Goal: Transaction & Acquisition: Purchase product/service

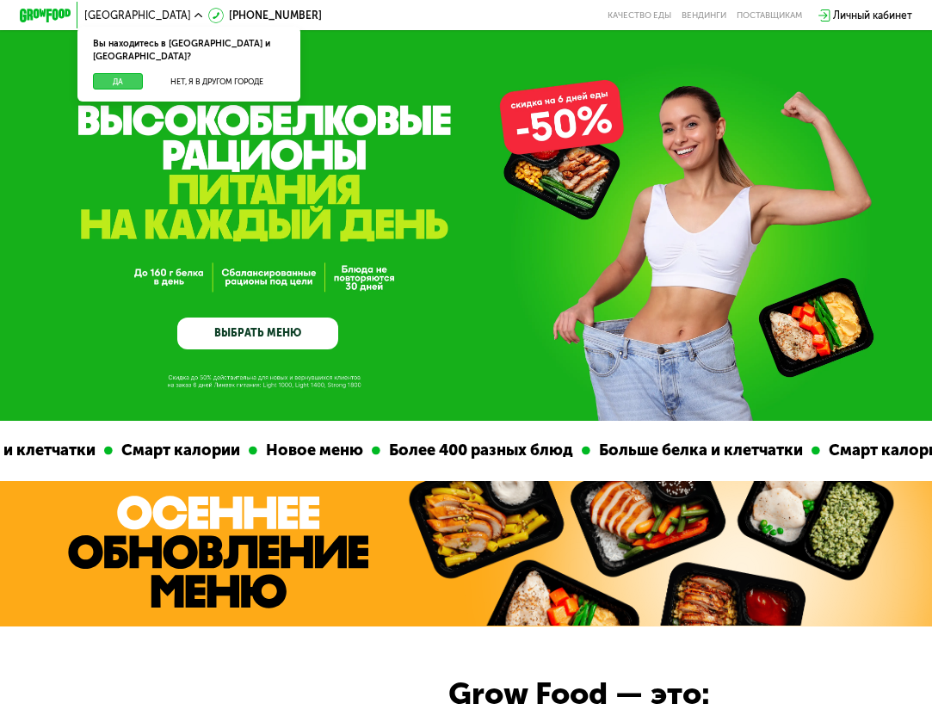
click at [131, 73] on button "Да" at bounding box center [118, 81] width 50 height 16
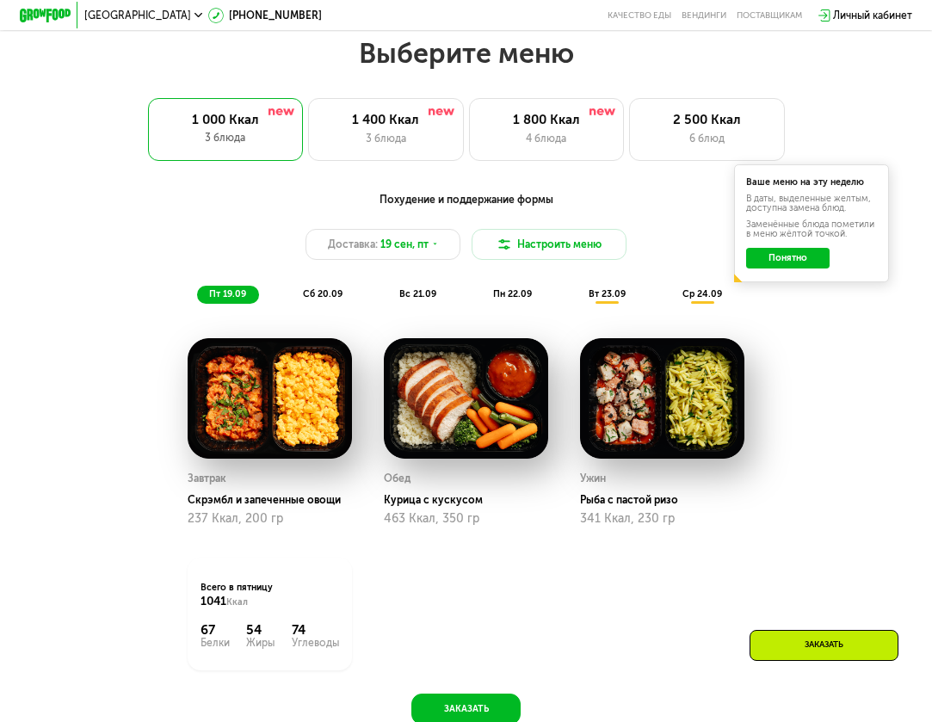
scroll to position [917, 0]
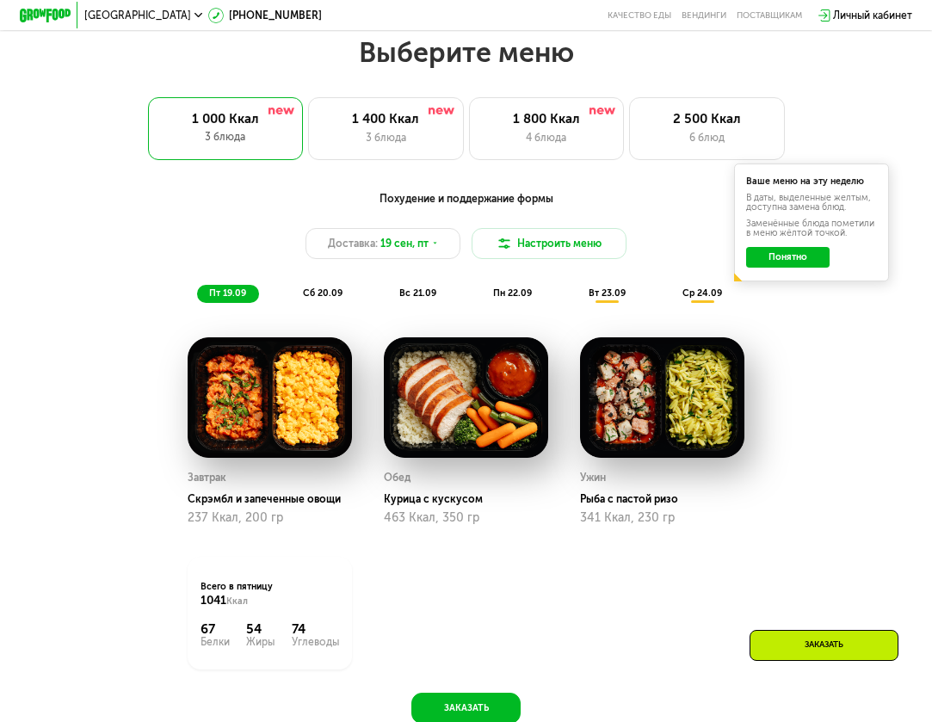
click at [810, 255] on button "Понятно" at bounding box center [788, 257] width 84 height 21
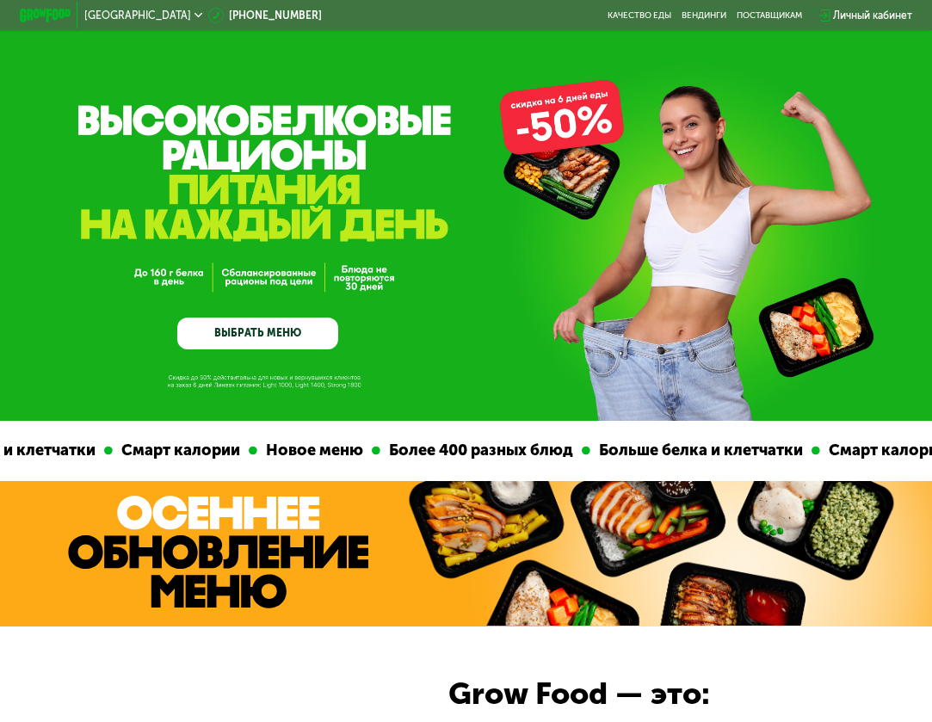
scroll to position [0, 0]
click at [289, 332] on link "ВЫБРАТЬ МЕНЮ" at bounding box center [257, 333] width 161 height 33
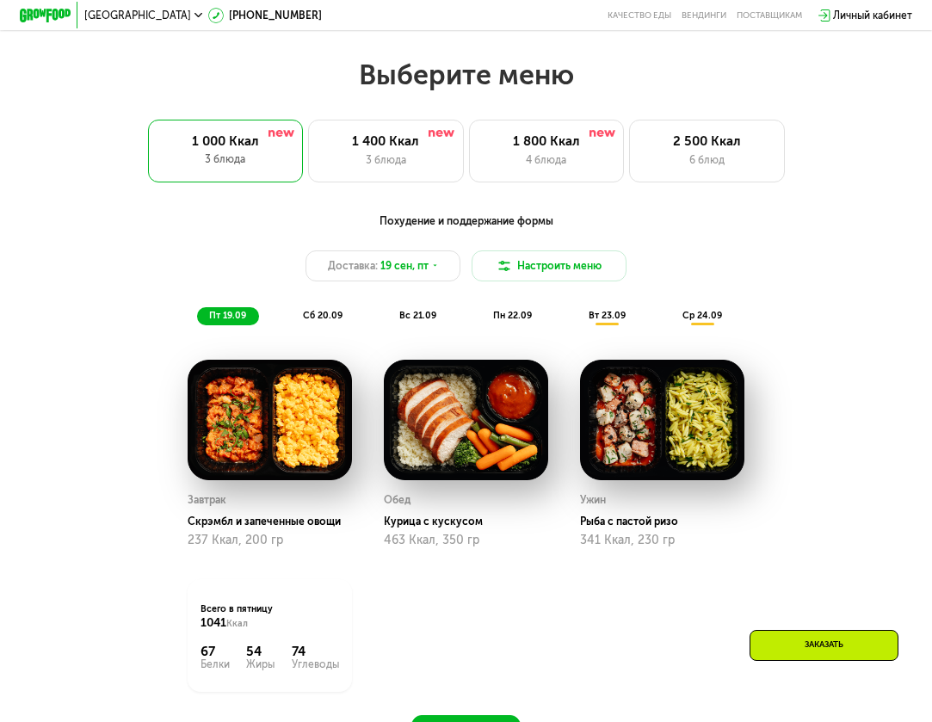
scroll to position [922, 0]
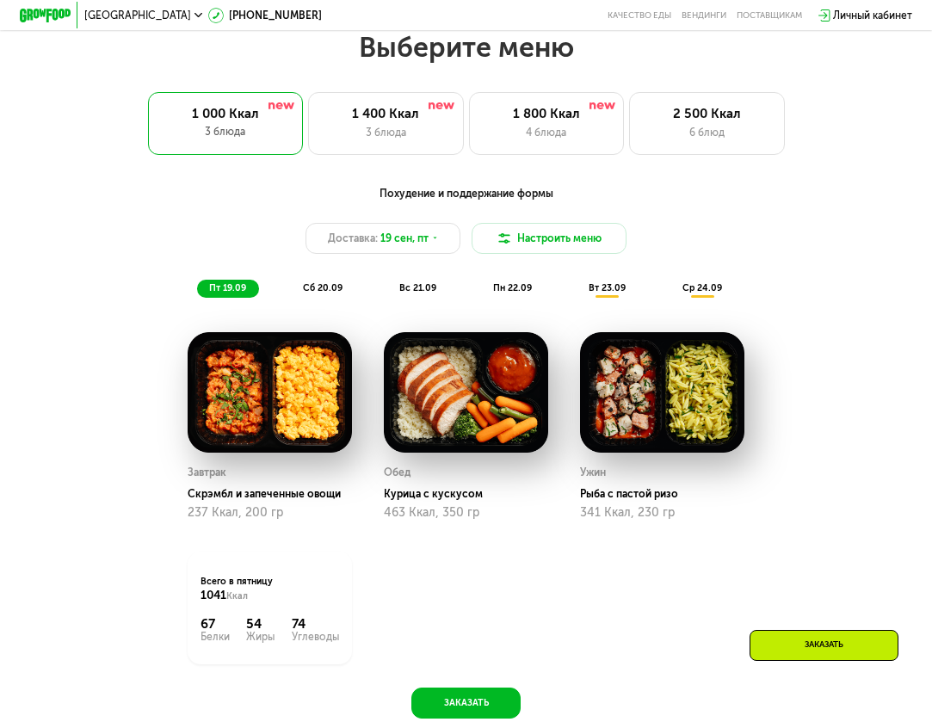
click at [477, 682] on div "Похудение и поддержание формы Доставка: [DATE] Настроить меню пт 19.09 сб 20.09…" at bounding box center [465, 448] width 797 height 540
click at [477, 693] on button "Заказать" at bounding box center [465, 702] width 108 height 31
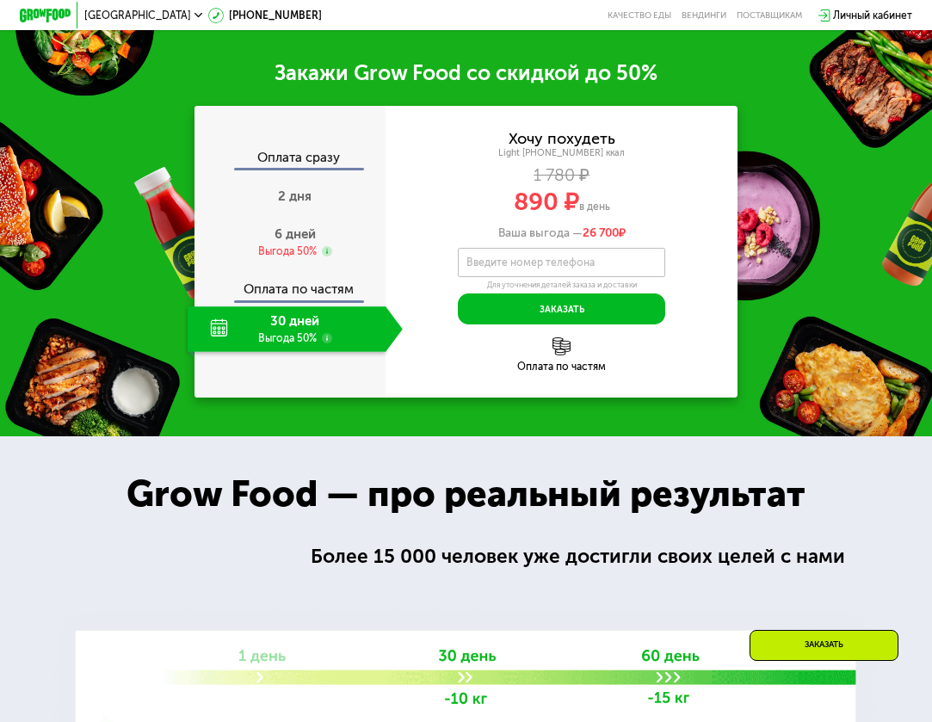
scroll to position [1671, 0]
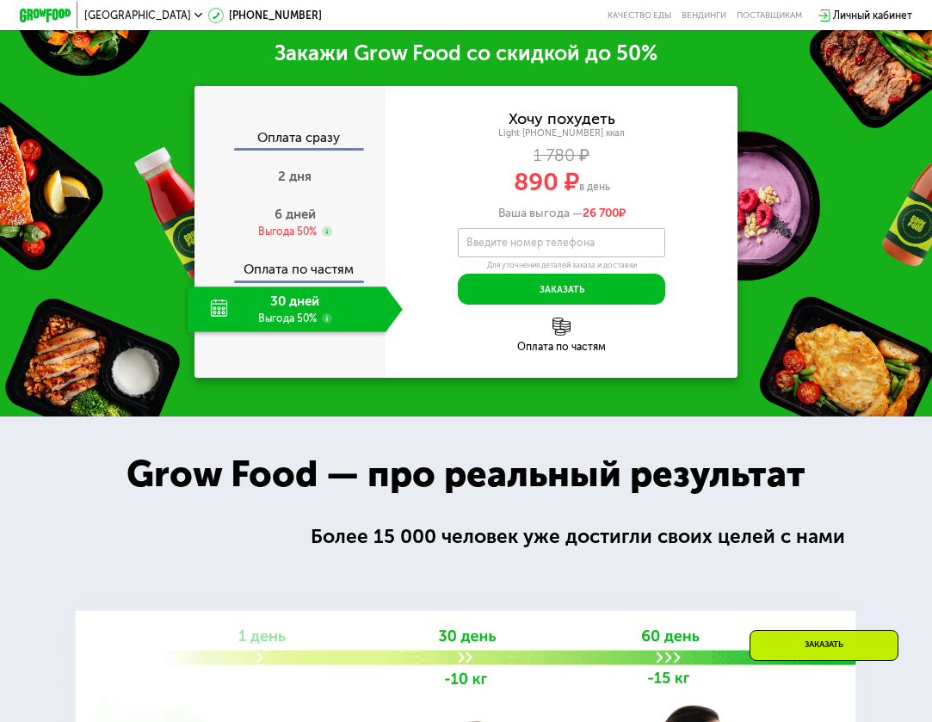
click at [330, 318] on use at bounding box center [327, 318] width 10 height 10
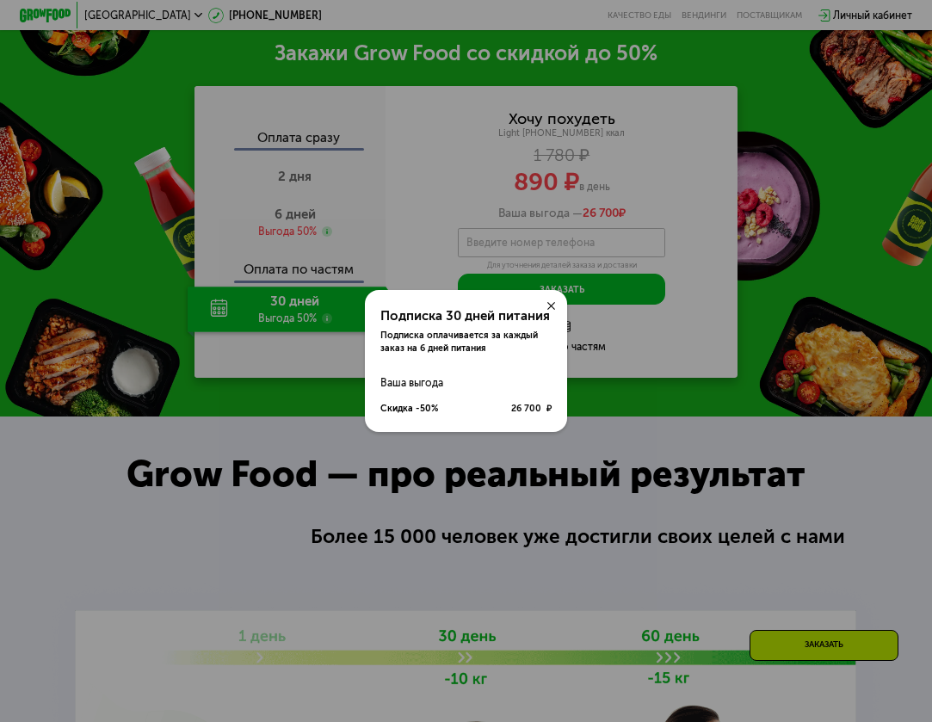
click at [552, 306] on use at bounding box center [551, 306] width 8 height 8
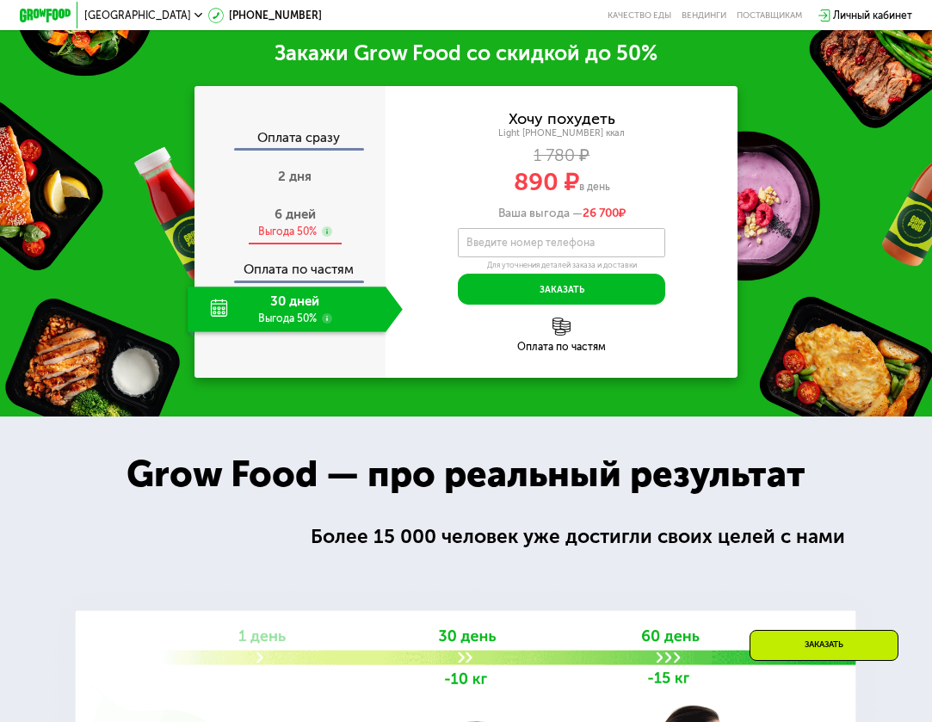
click at [326, 227] on use at bounding box center [327, 231] width 10 height 10
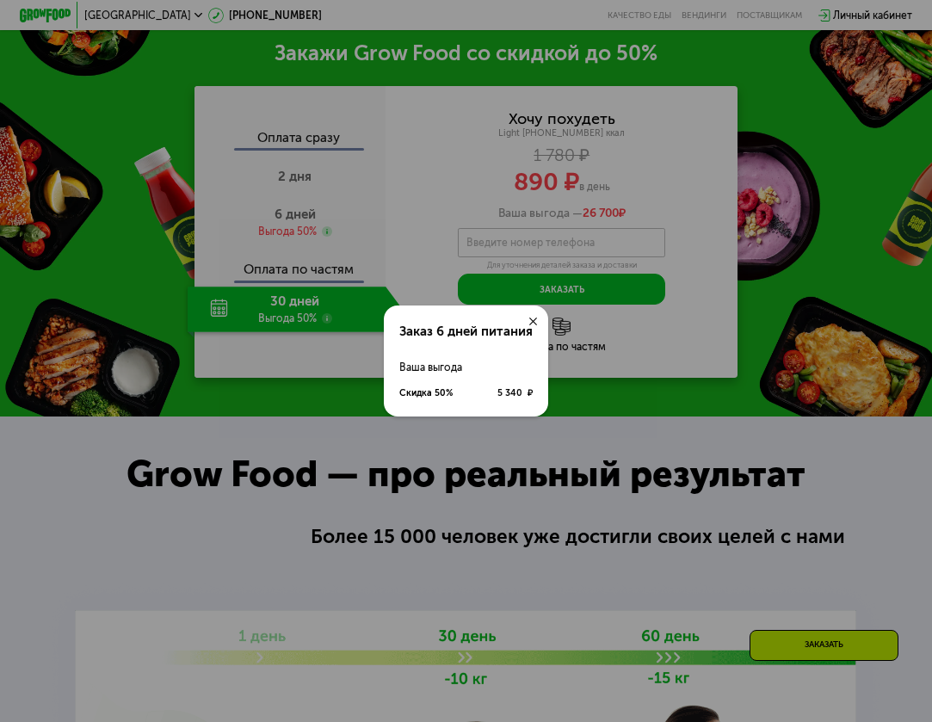
click at [533, 322] on use at bounding box center [533, 321] width 8 height 8
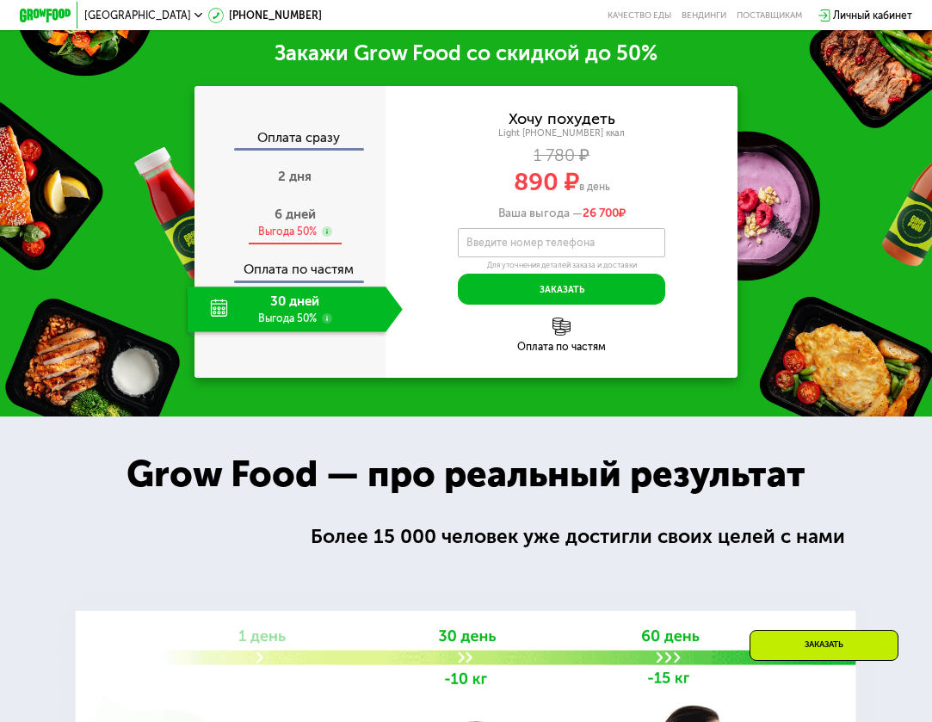
click at [308, 213] on span "6 дней" at bounding box center [294, 213] width 41 height 15
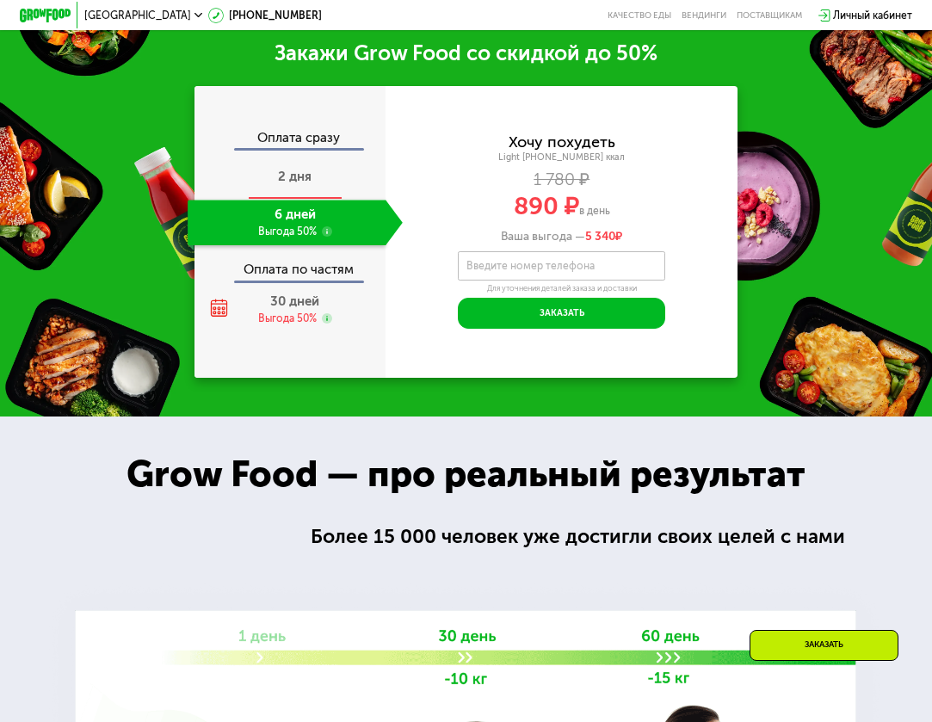
click at [303, 176] on span "2 дня" at bounding box center [295, 176] width 34 height 15
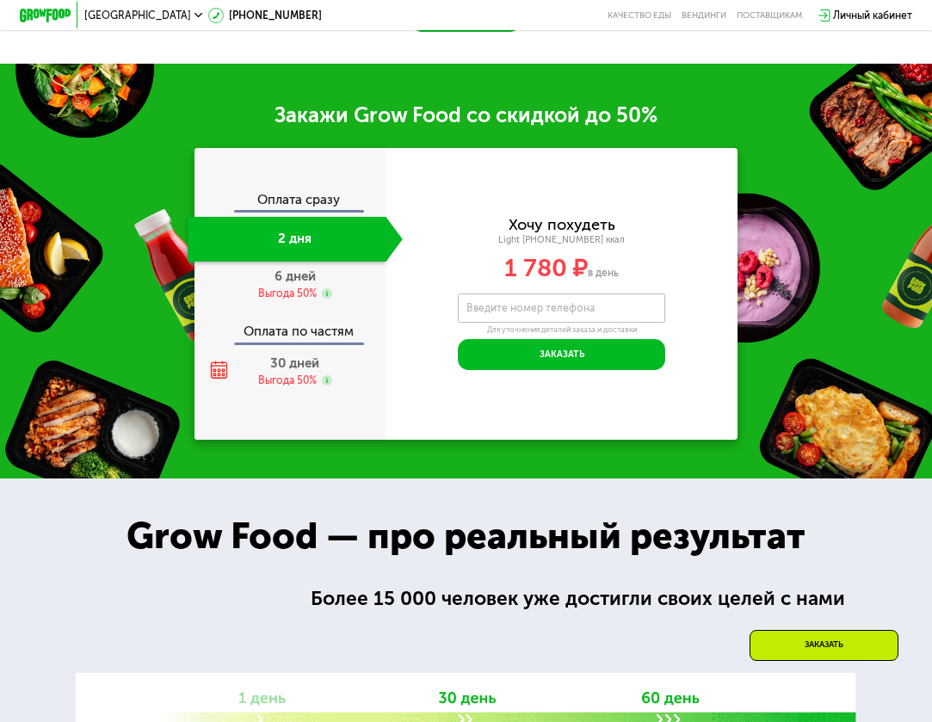
scroll to position [1607, 0]
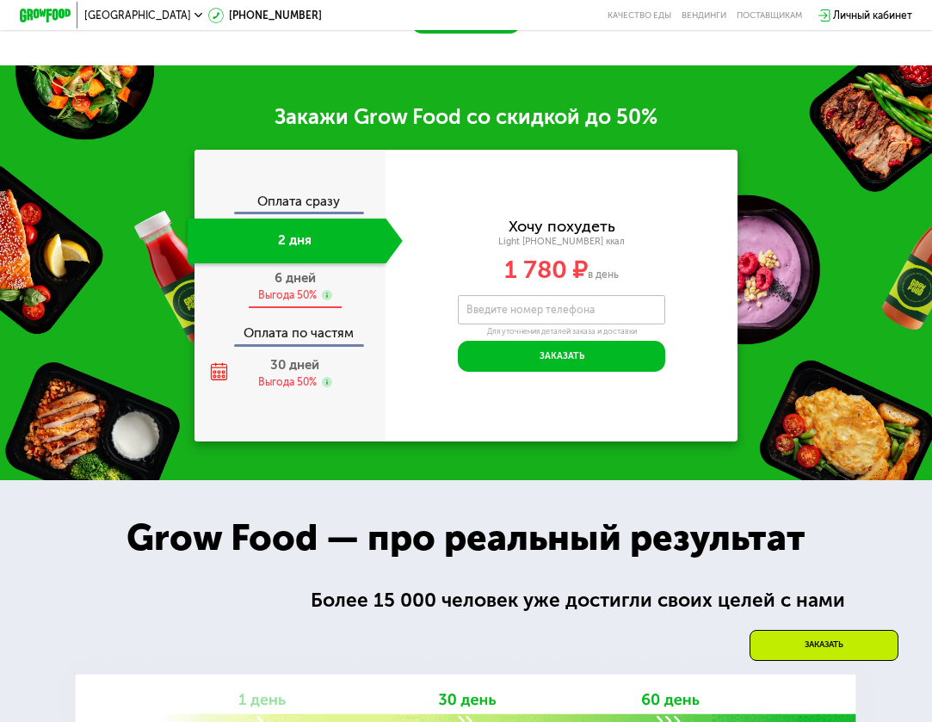
click at [312, 286] on div "6 дней Выгода 50%" at bounding box center [295, 286] width 215 height 46
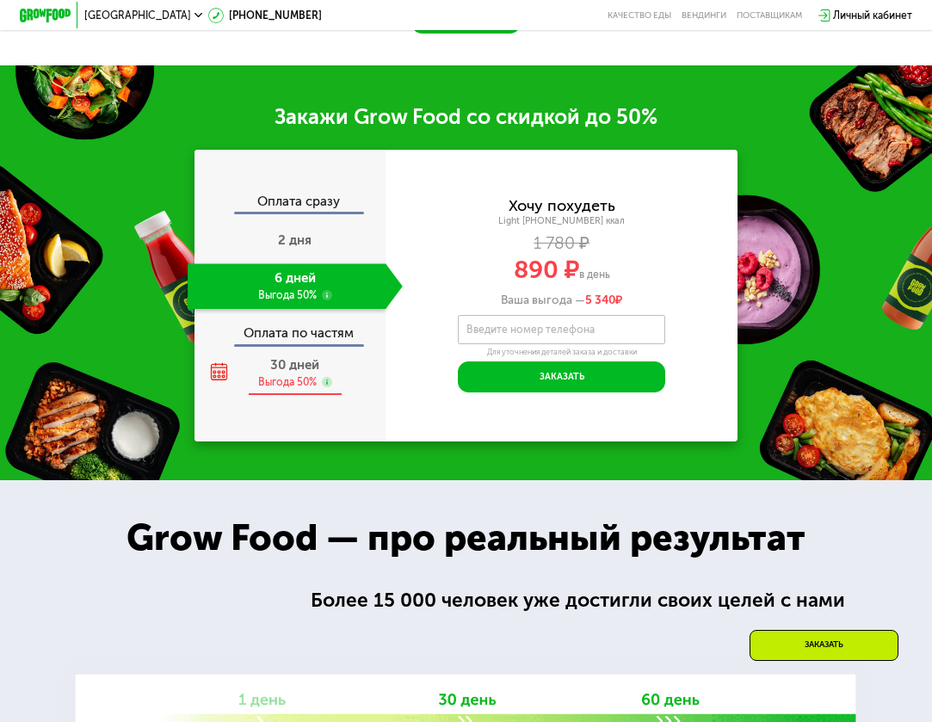
click at [305, 375] on div "Выгода 50%" at bounding box center [287, 382] width 58 height 15
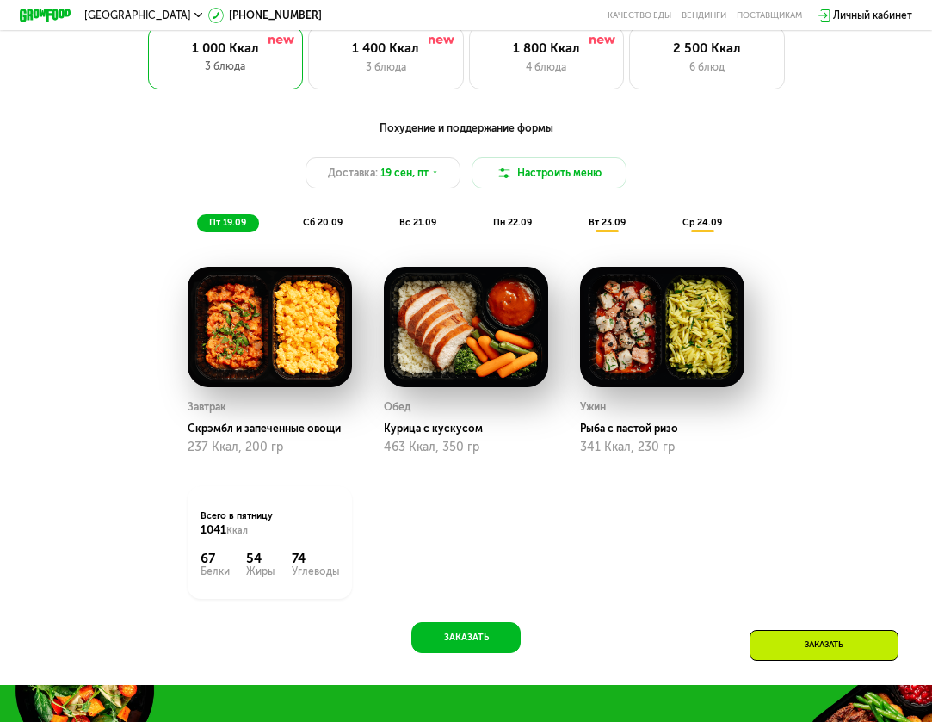
scroll to position [925, 0]
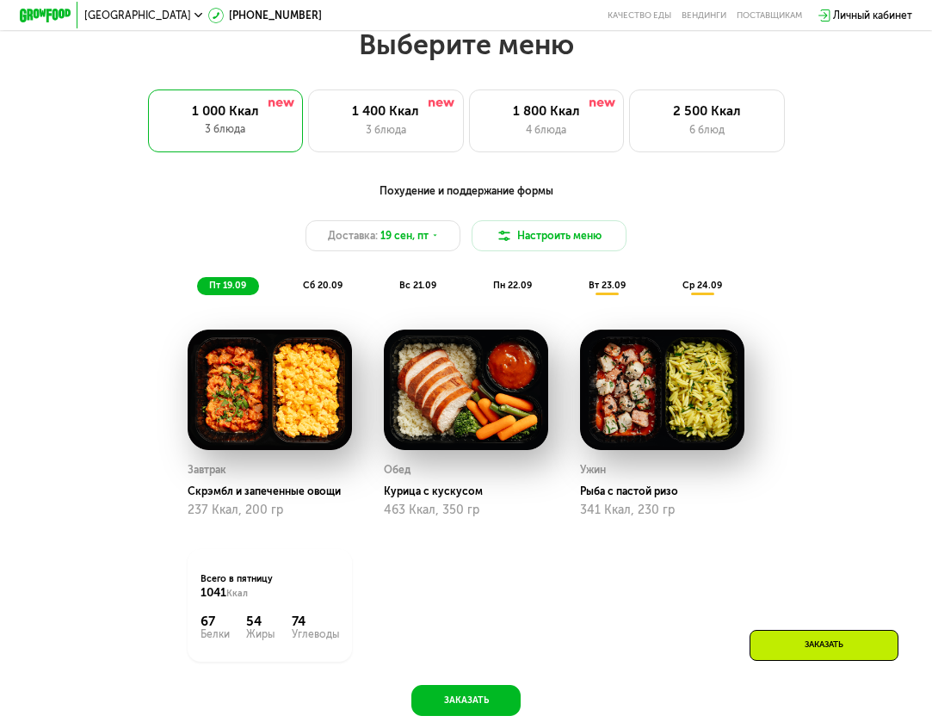
click at [328, 282] on span "сб 20.09" at bounding box center [323, 285] width 40 height 11
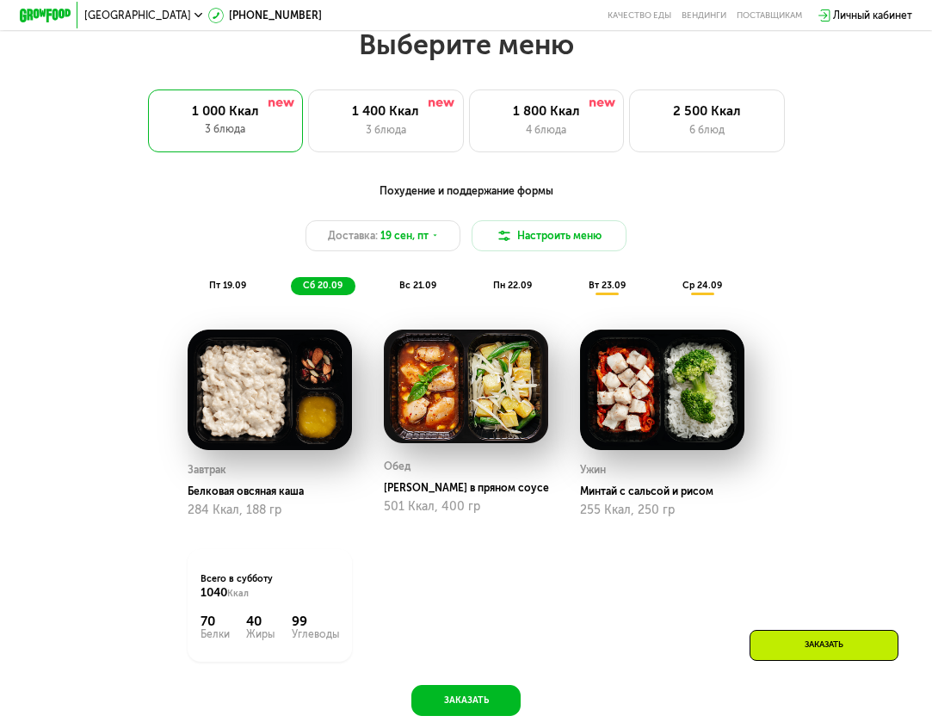
click at [412, 289] on span "вс 21.09" at bounding box center [417, 285] width 37 height 11
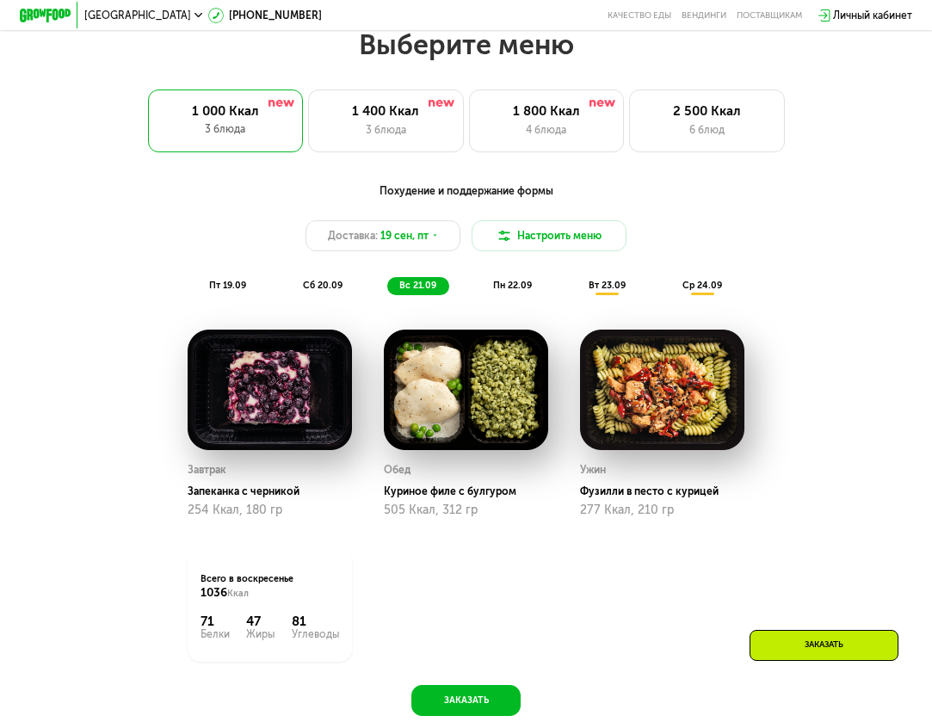
click at [339, 277] on div "сб 20.09" at bounding box center [323, 286] width 65 height 18
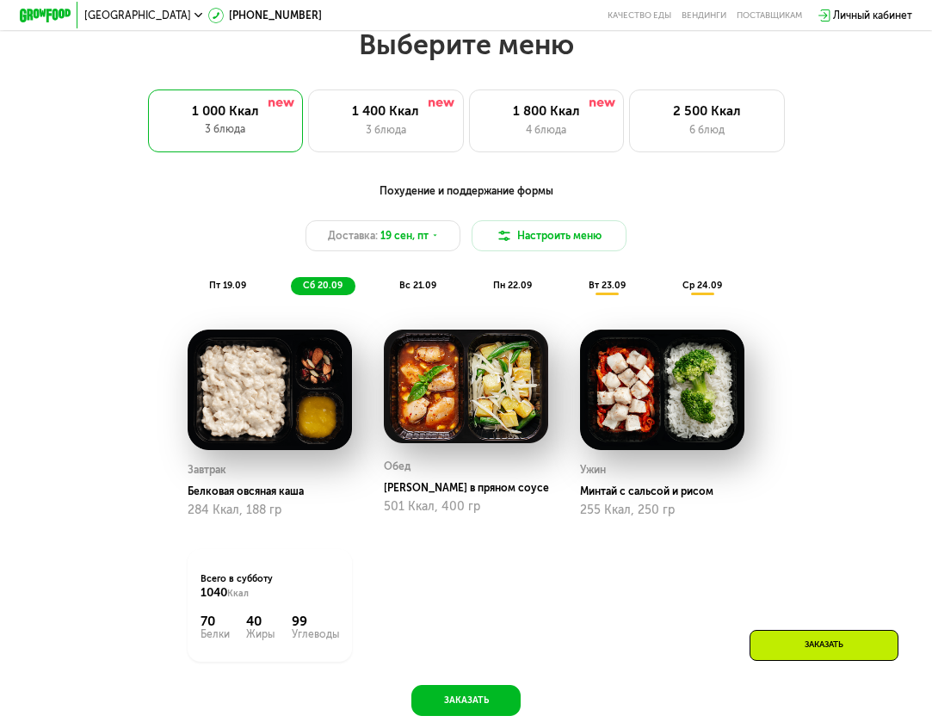
click at [409, 284] on span "вс 21.09" at bounding box center [417, 285] width 37 height 11
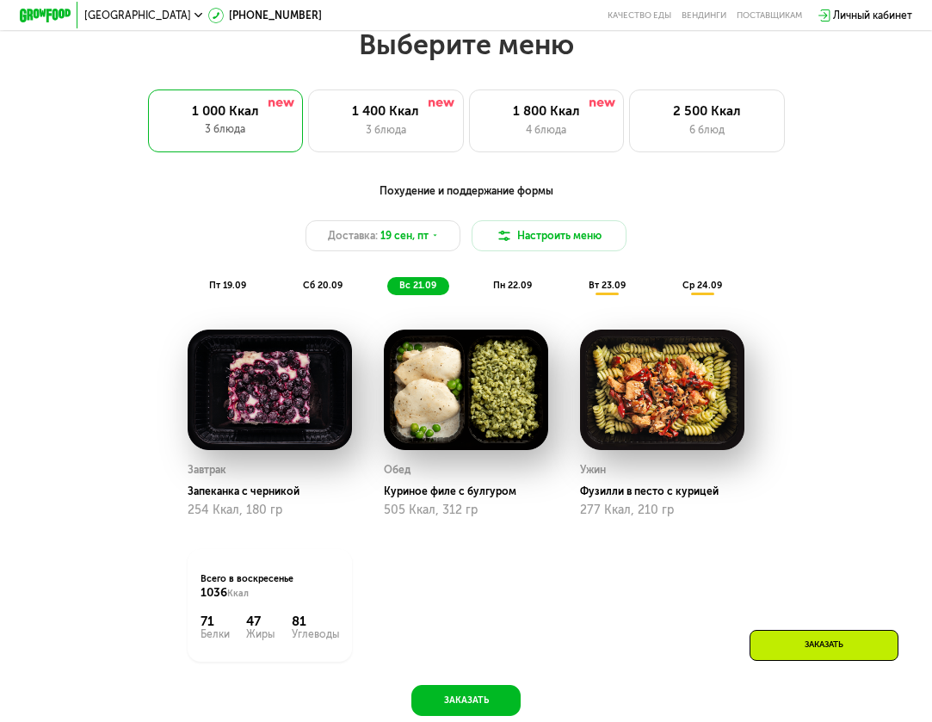
click at [517, 280] on span "пн 22.09" at bounding box center [512, 285] width 39 height 11
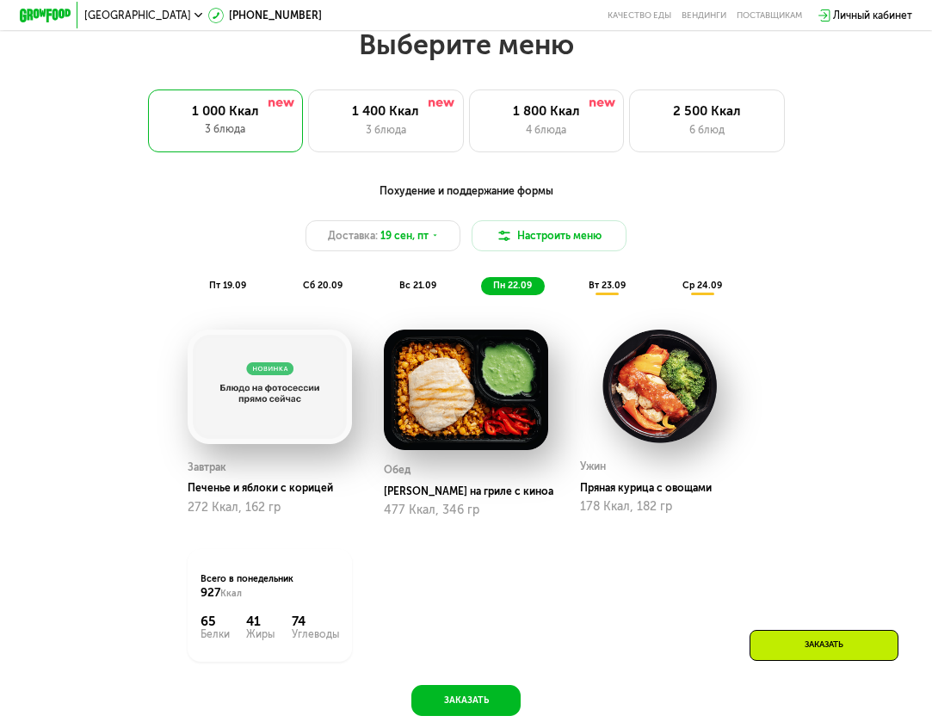
click at [592, 287] on span "вт 23.09" at bounding box center [606, 285] width 37 height 11
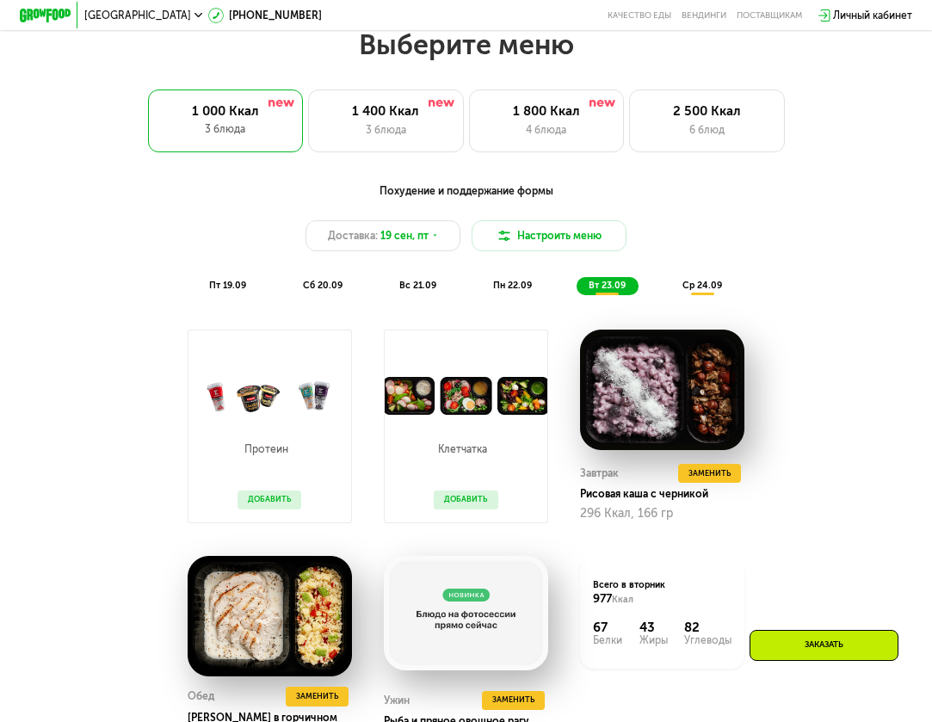
click at [693, 281] on span "ср 24.09" at bounding box center [702, 285] width 40 height 11
